Goal: Contribute content: Add original content to the website for others to see

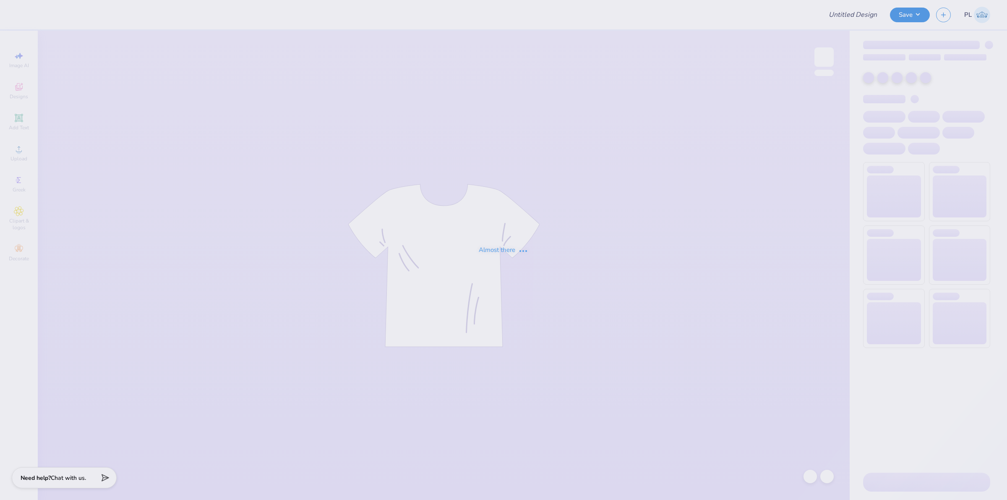
type input "MOCKUP CREWY"
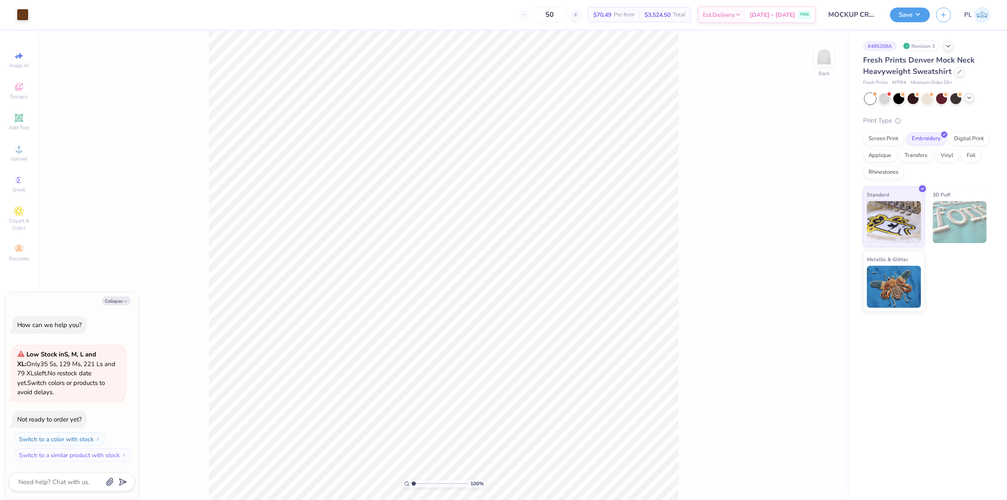
click at [971, 96] on icon at bounding box center [969, 97] width 7 height 7
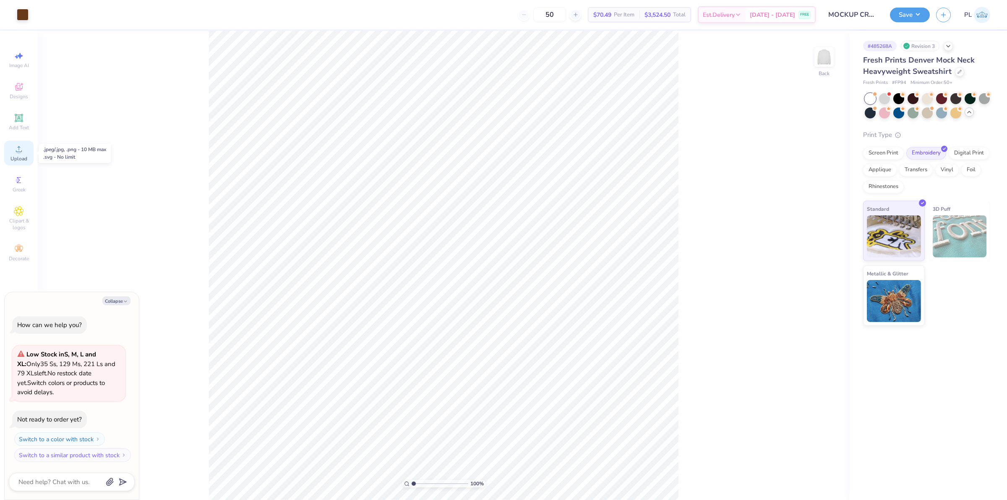
click at [13, 153] on div "Upload" at bounding box center [18, 153] width 29 height 25
type textarea "x"
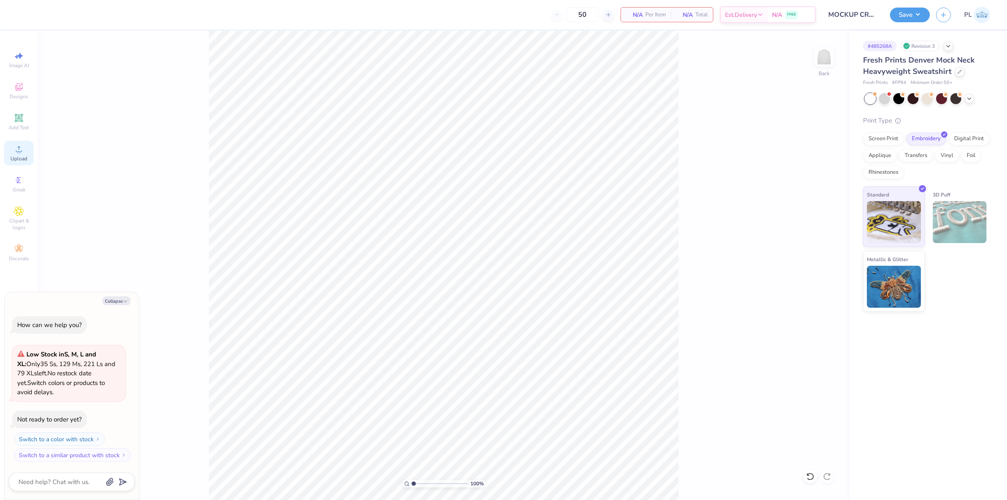
click at [10, 154] on div "Upload" at bounding box center [18, 153] width 29 height 25
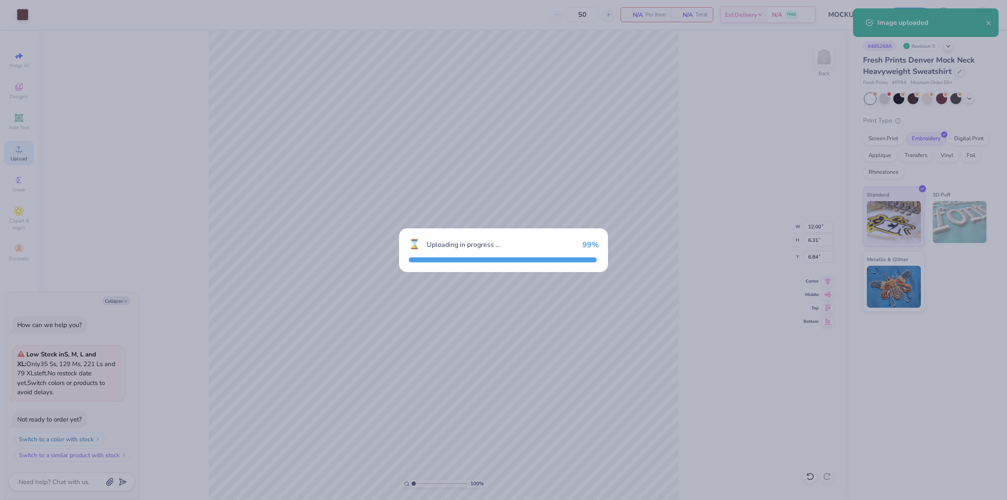
type textarea "x"
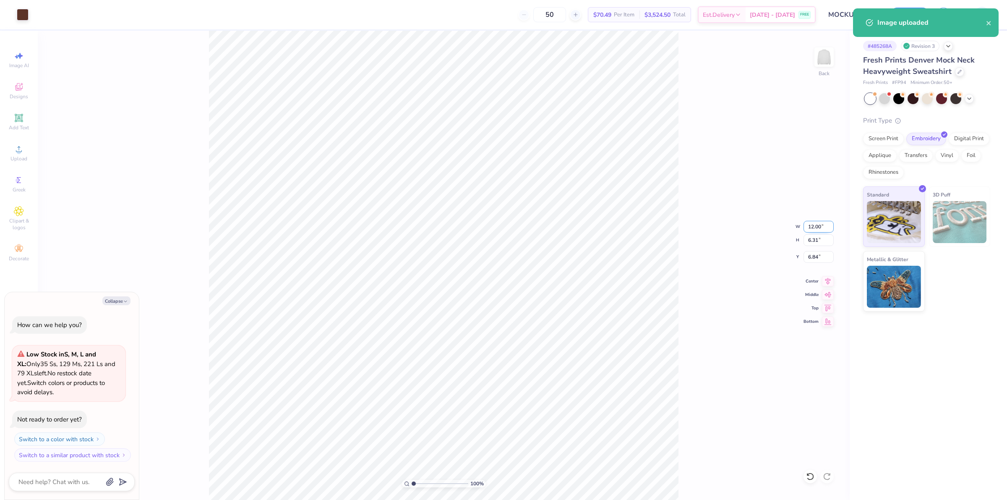
drag, startPoint x: 804, startPoint y: 226, endPoint x: 822, endPoint y: 224, distance: 17.7
click at [822, 224] on input "12.00" at bounding box center [818, 227] width 30 height 12
type input "10"
type textarea "x"
type input "10.00"
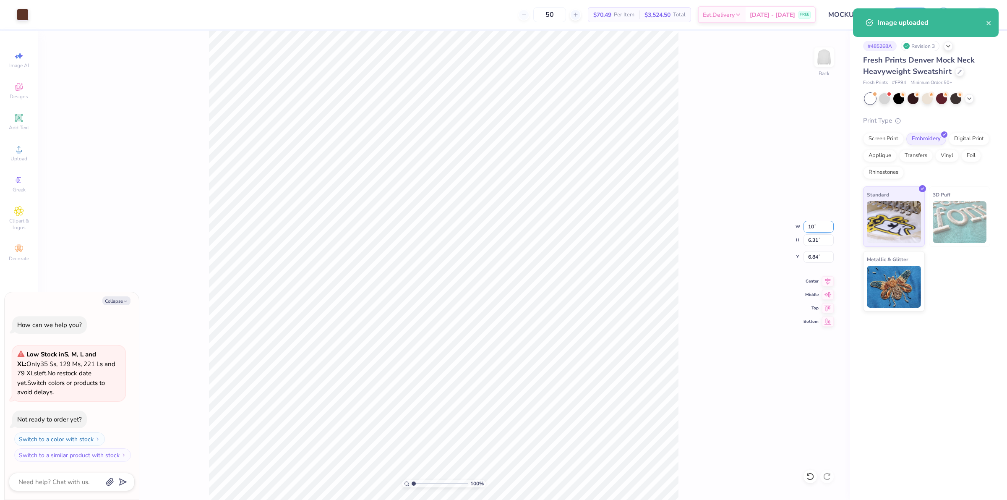
type input "5.26"
drag, startPoint x: 806, startPoint y: 257, endPoint x: 821, endPoint y: 256, distance: 15.1
click at [821, 256] on input "7.37" at bounding box center [818, 257] width 30 height 12
type input "3"
click at [811, 240] on input "5.26" at bounding box center [818, 240] width 30 height 12
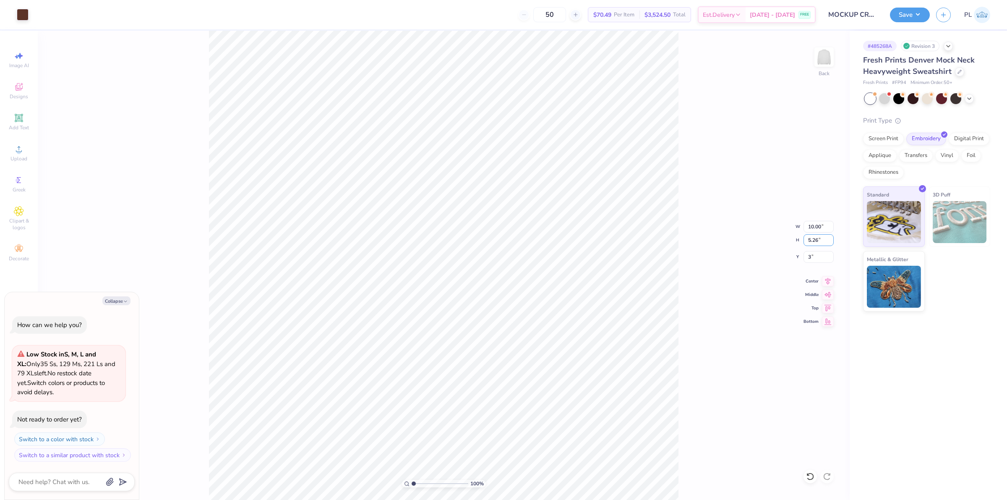
type textarea "x"
type input "3.00"
click at [897, 14] on button "Save" at bounding box center [910, 13] width 40 height 15
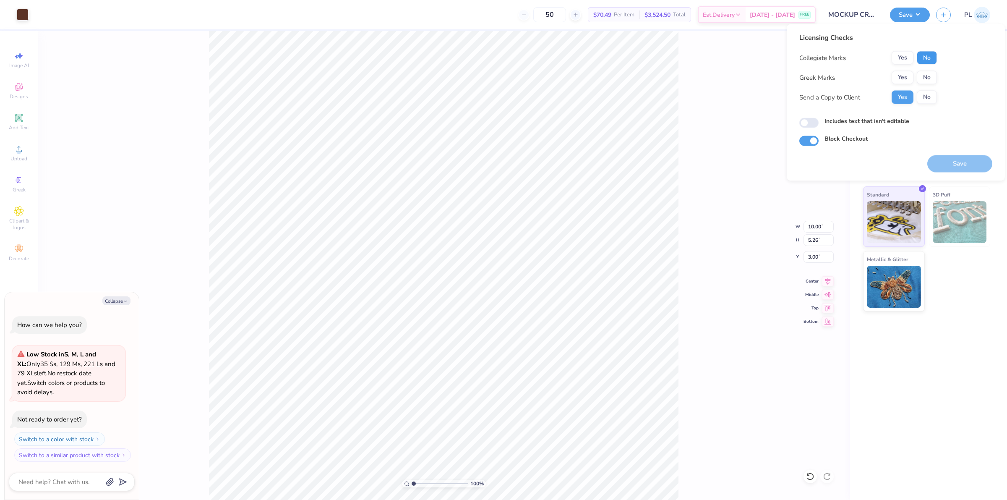
click at [922, 57] on button "No" at bounding box center [927, 57] width 20 height 13
click at [922, 73] on button "No" at bounding box center [927, 77] width 20 height 13
type textarea "x"
click at [901, 120] on label "Includes text that isn't editable" at bounding box center [866, 121] width 85 height 9
click at [819, 120] on input "Includes text that isn't editable" at bounding box center [808, 123] width 19 height 10
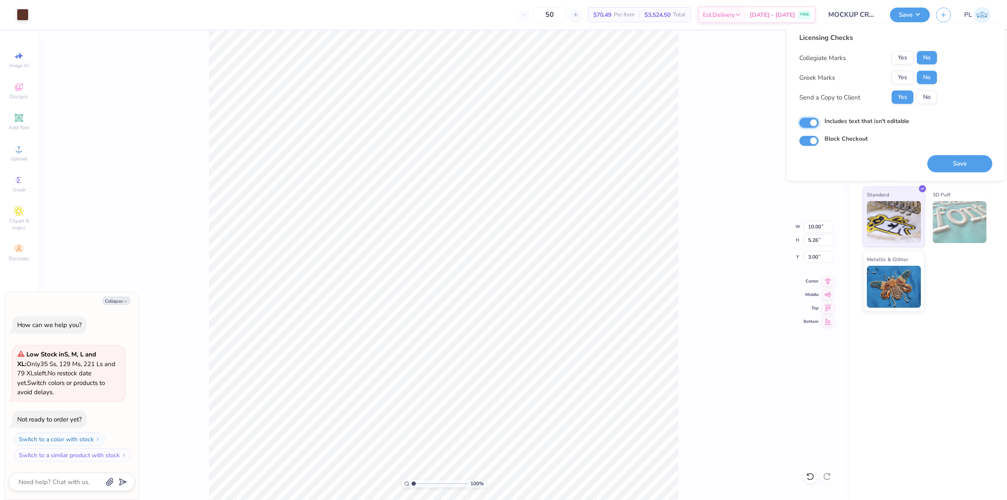
checkbox input "true"
click at [955, 169] on button "Save" at bounding box center [959, 163] width 65 height 17
type textarea "x"
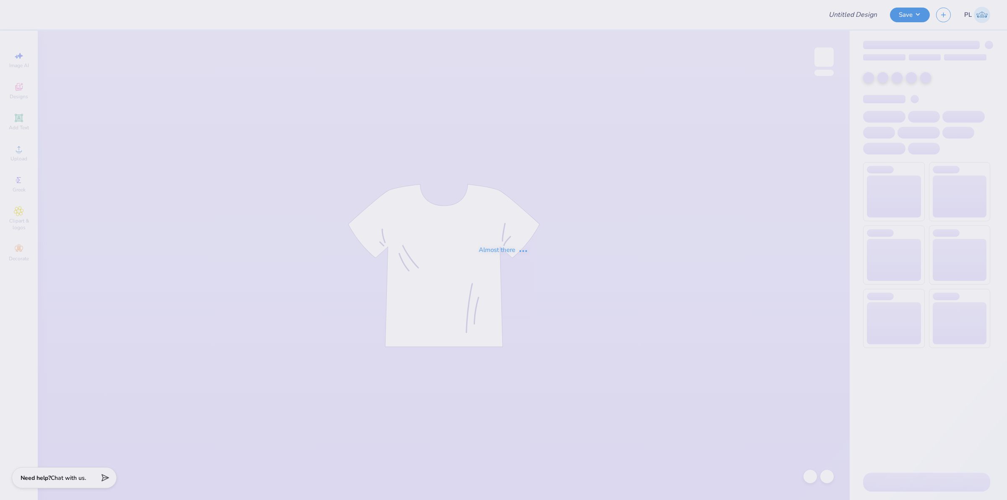
type input "It's better to be alone crew"
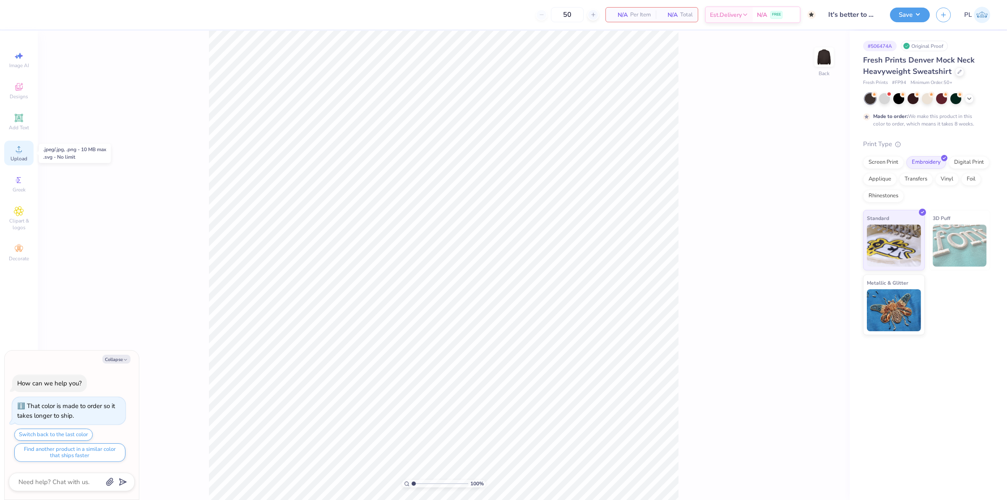
click at [23, 159] on span "Upload" at bounding box center [18, 158] width 17 height 7
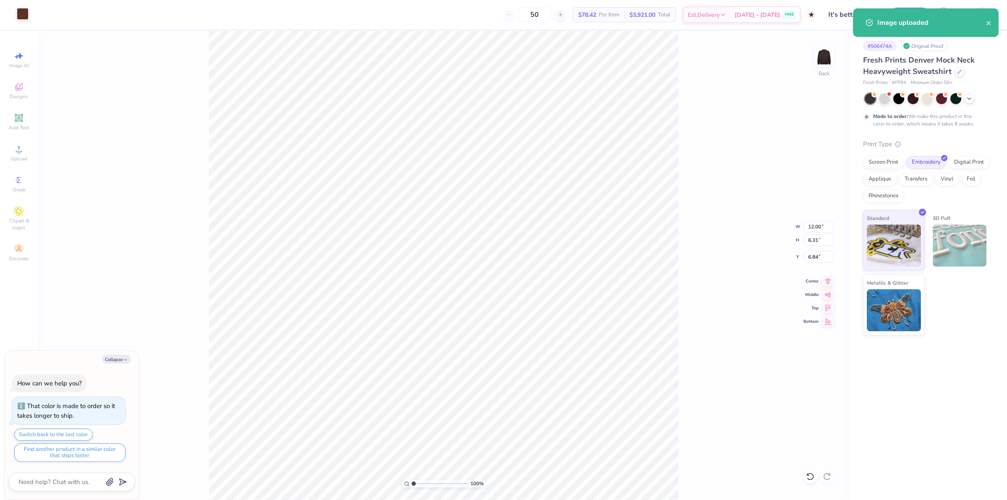
click at [21, 17] on div at bounding box center [23, 14] width 12 height 12
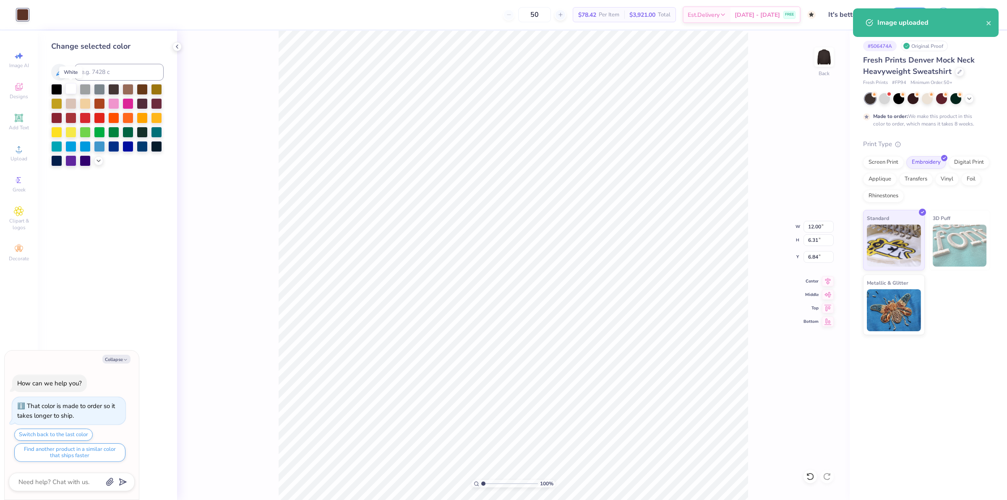
click at [71, 87] on div at bounding box center [70, 88] width 11 height 11
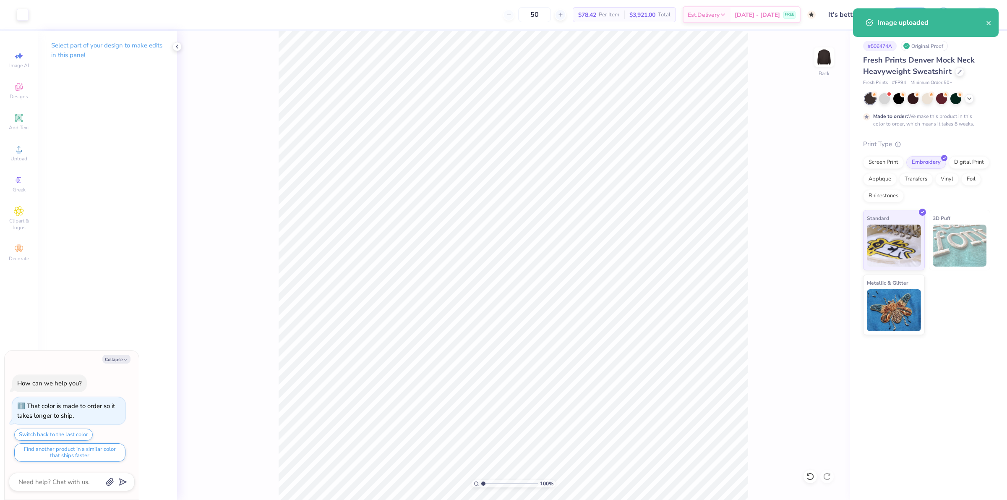
type textarea "x"
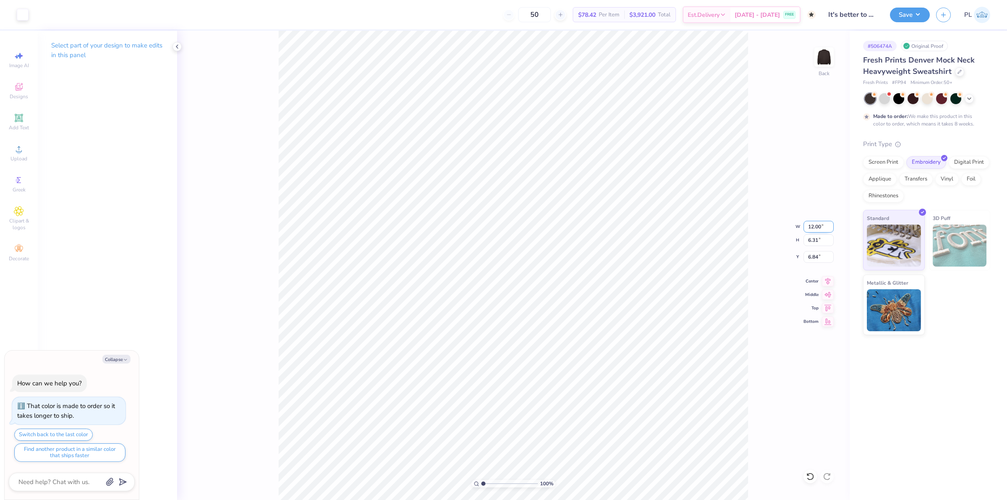
drag, startPoint x: 804, startPoint y: 229, endPoint x: 821, endPoint y: 225, distance: 17.6
click at [821, 225] on input "12.00" at bounding box center [818, 227] width 30 height 12
type input "10"
type textarea "x"
type input "10.00"
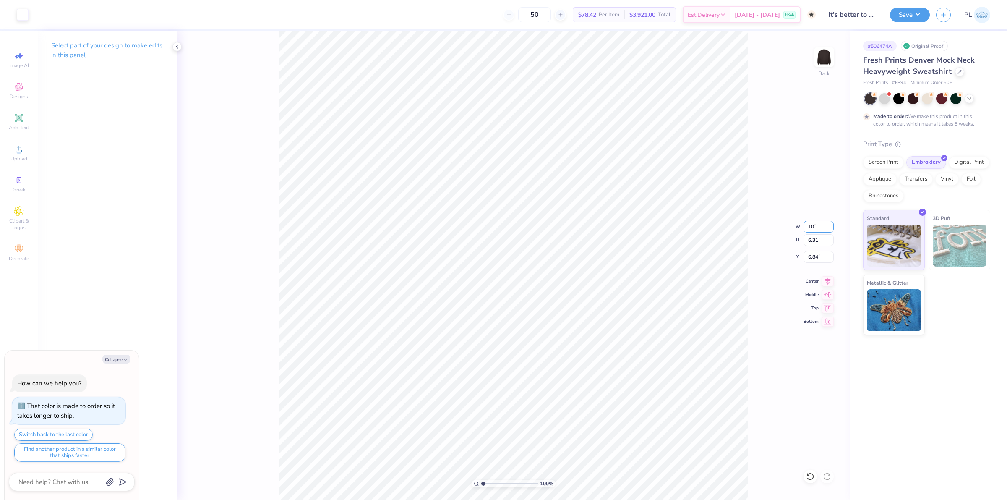
type input "5.26"
drag, startPoint x: 806, startPoint y: 254, endPoint x: 820, endPoint y: 253, distance: 14.4
click at [820, 253] on input "7.37" at bounding box center [818, 257] width 30 height 12
type input "3"
type textarea "x"
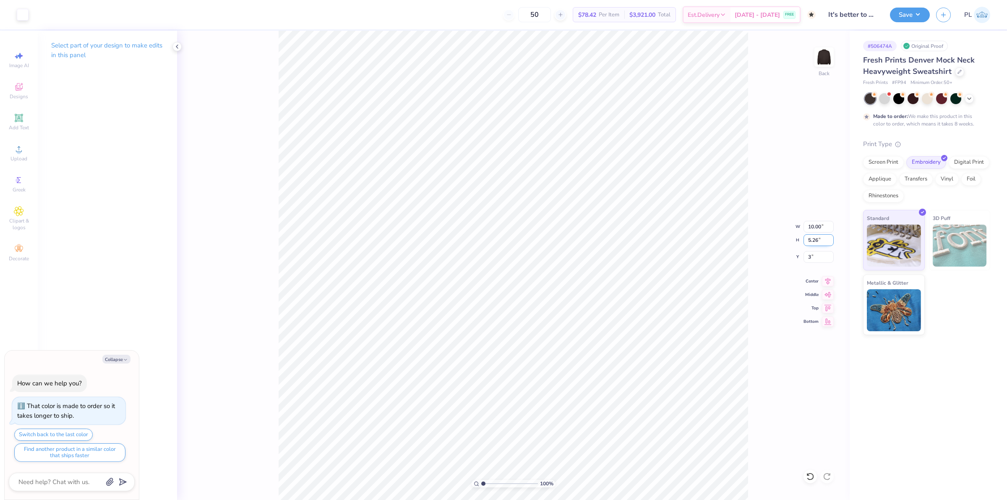
type input "3.00"
click at [813, 238] on input "5.26" at bounding box center [818, 240] width 30 height 12
click at [907, 20] on button "Save" at bounding box center [910, 13] width 40 height 15
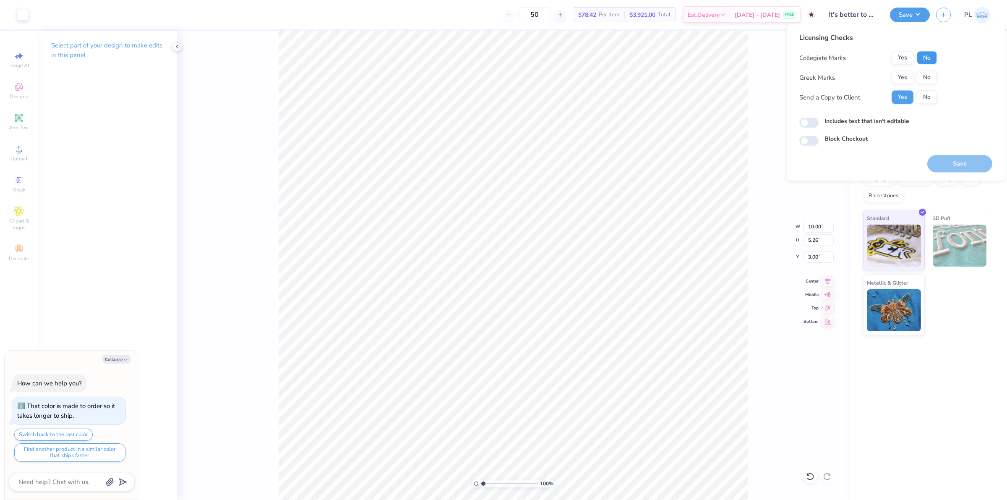
click at [933, 56] on button "No" at bounding box center [927, 57] width 20 height 13
click at [932, 76] on button "No" at bounding box center [927, 77] width 20 height 13
type textarea "x"
click at [890, 120] on label "Includes text that isn't editable" at bounding box center [866, 121] width 85 height 9
click at [819, 120] on input "Includes text that isn't editable" at bounding box center [808, 123] width 19 height 10
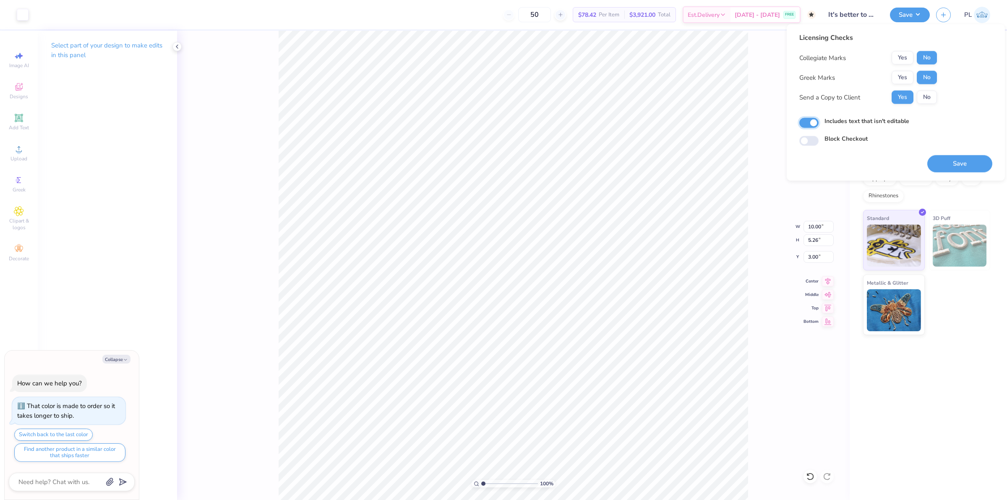
checkbox input "true"
click at [951, 163] on button "Save" at bounding box center [959, 163] width 65 height 17
type textarea "x"
